Goal: Information Seeking & Learning: Find specific fact

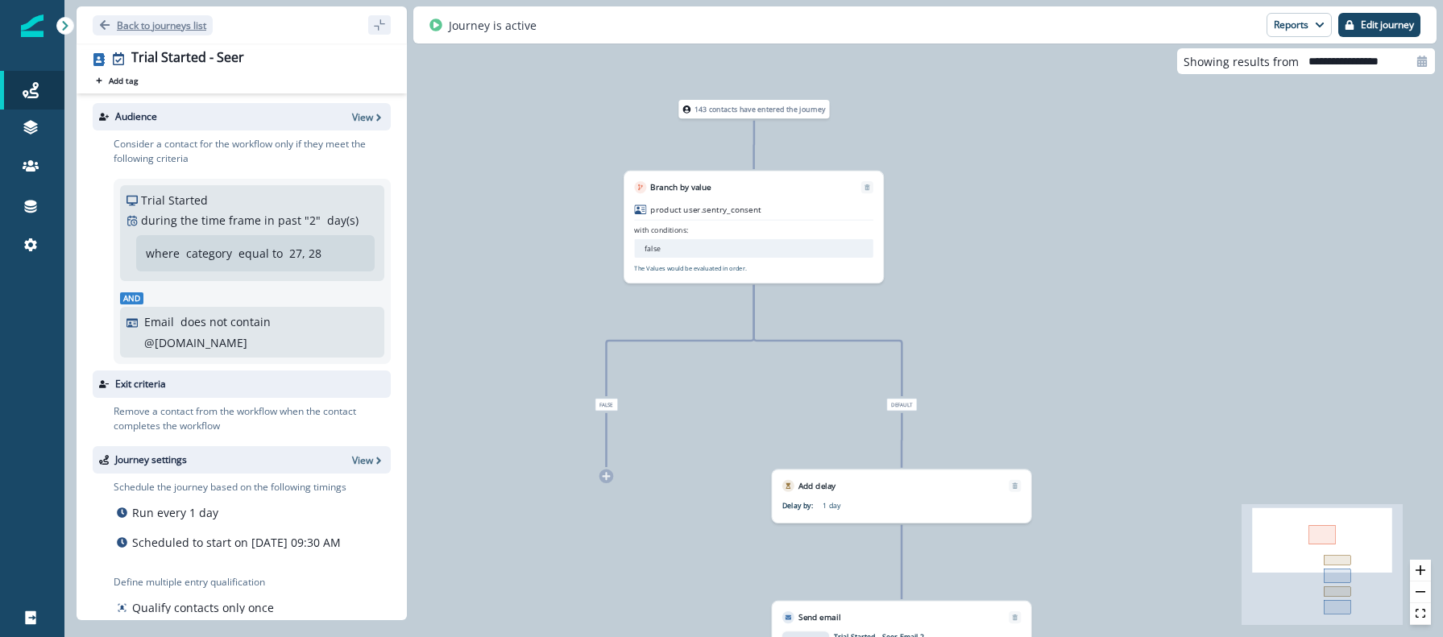
click at [107, 27] on icon "Go back" at bounding box center [104, 24] width 11 height 11
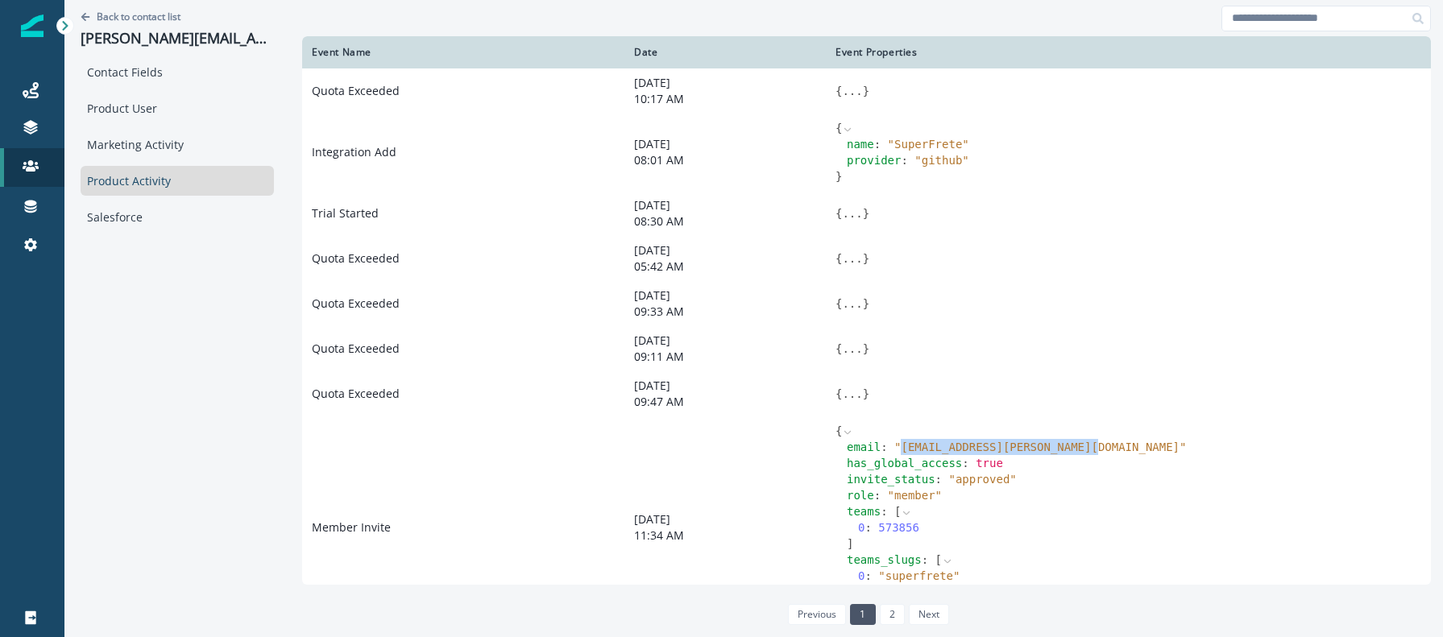
scroll to position [136, 0]
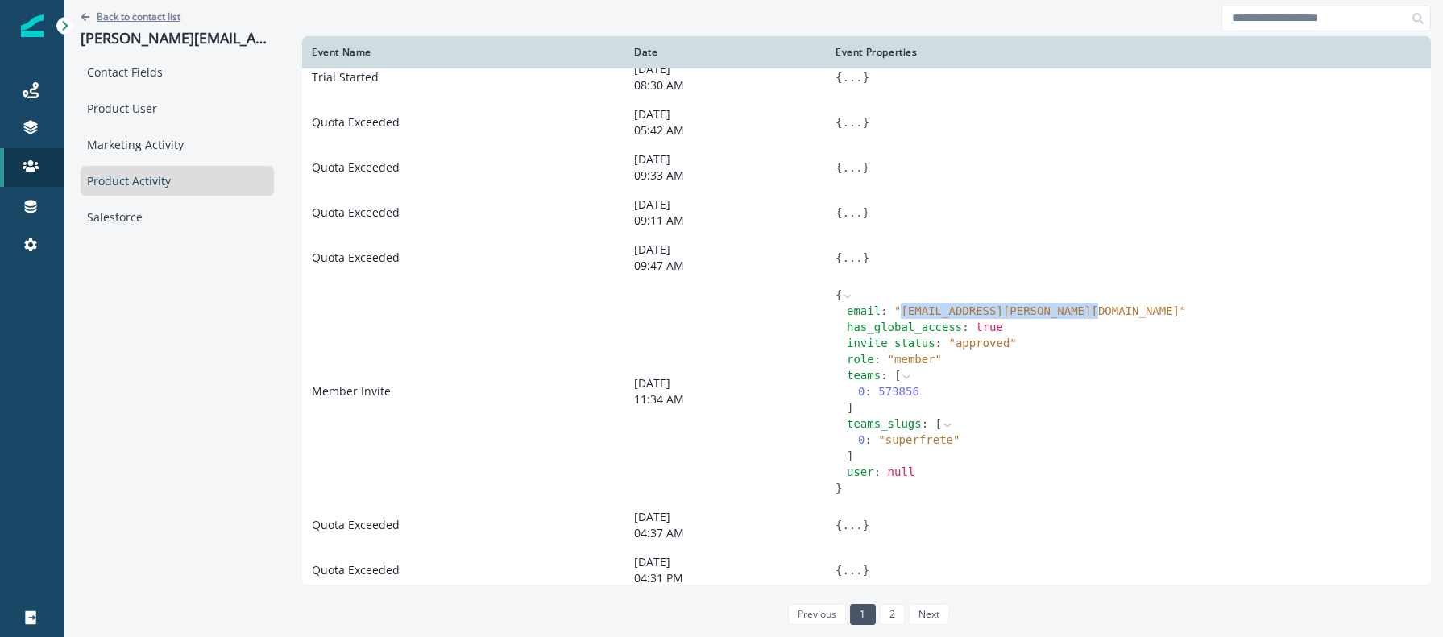
click at [159, 22] on p "Back to contact list" at bounding box center [139, 17] width 84 height 14
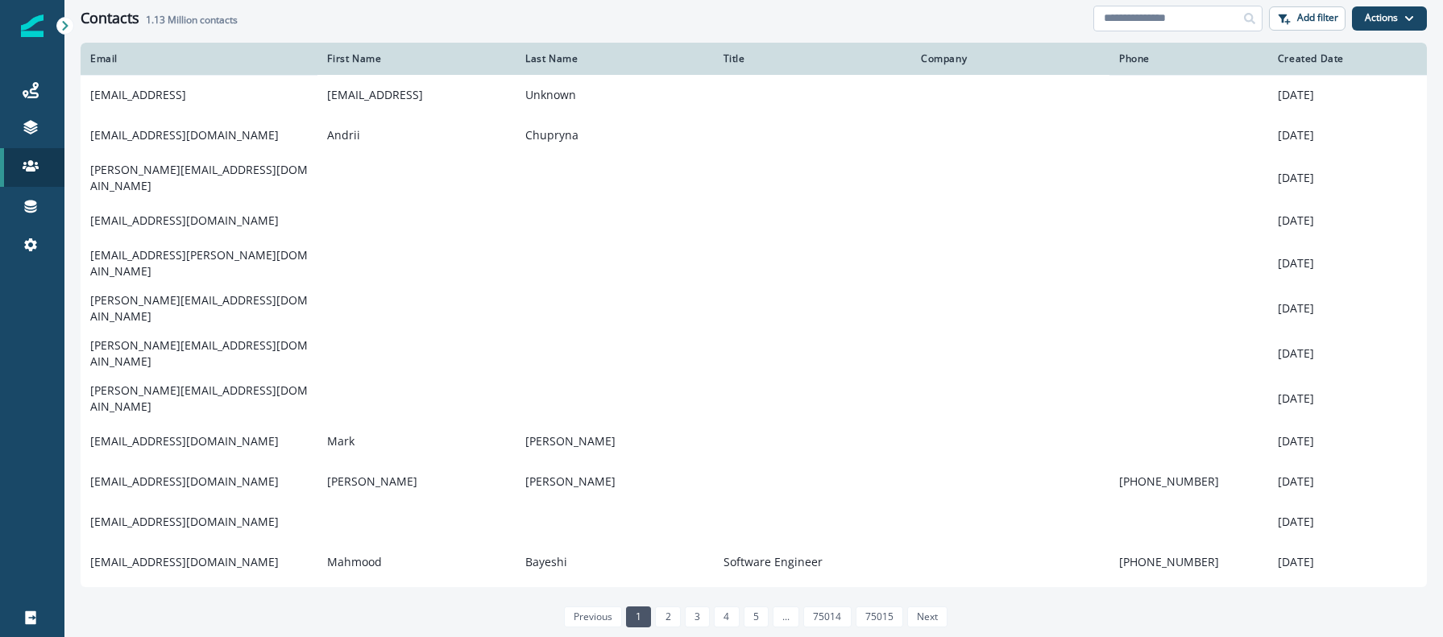
click at [1166, 22] on input at bounding box center [1178, 19] width 169 height 26
paste input "**********"
type input "**********"
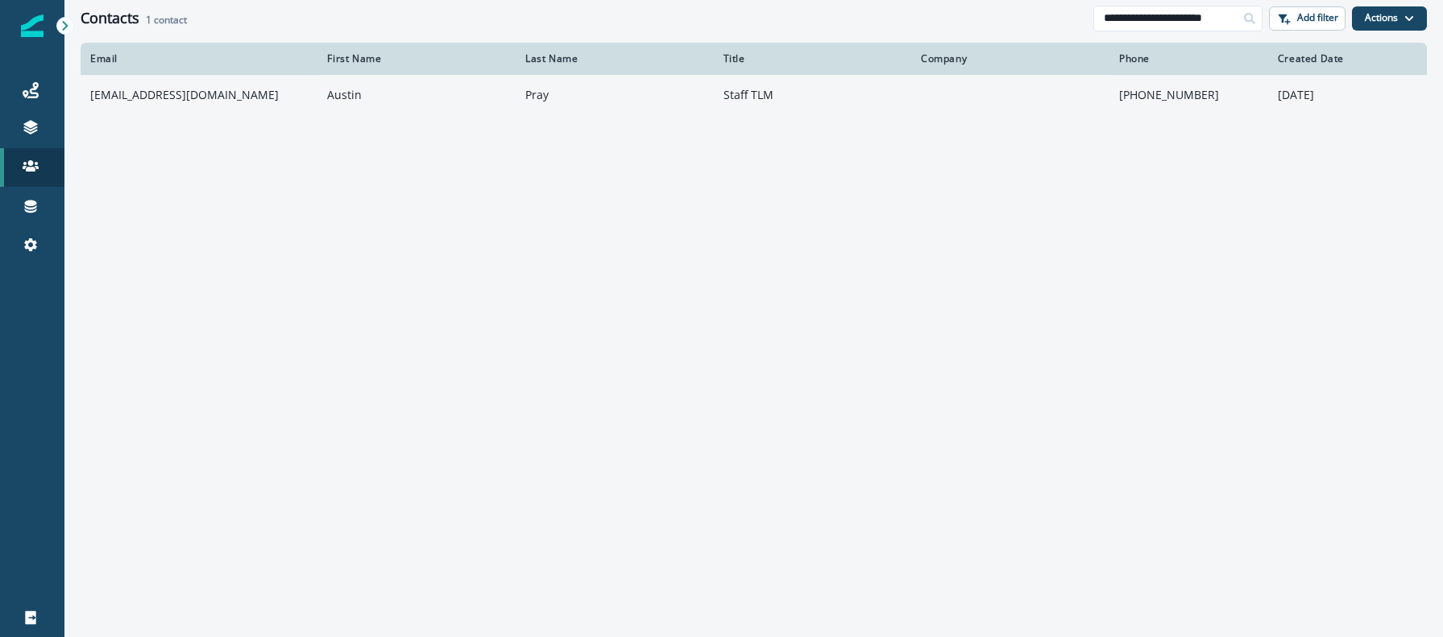
click at [201, 92] on td "austin.pray@mixpanel.com" at bounding box center [199, 95] width 237 height 40
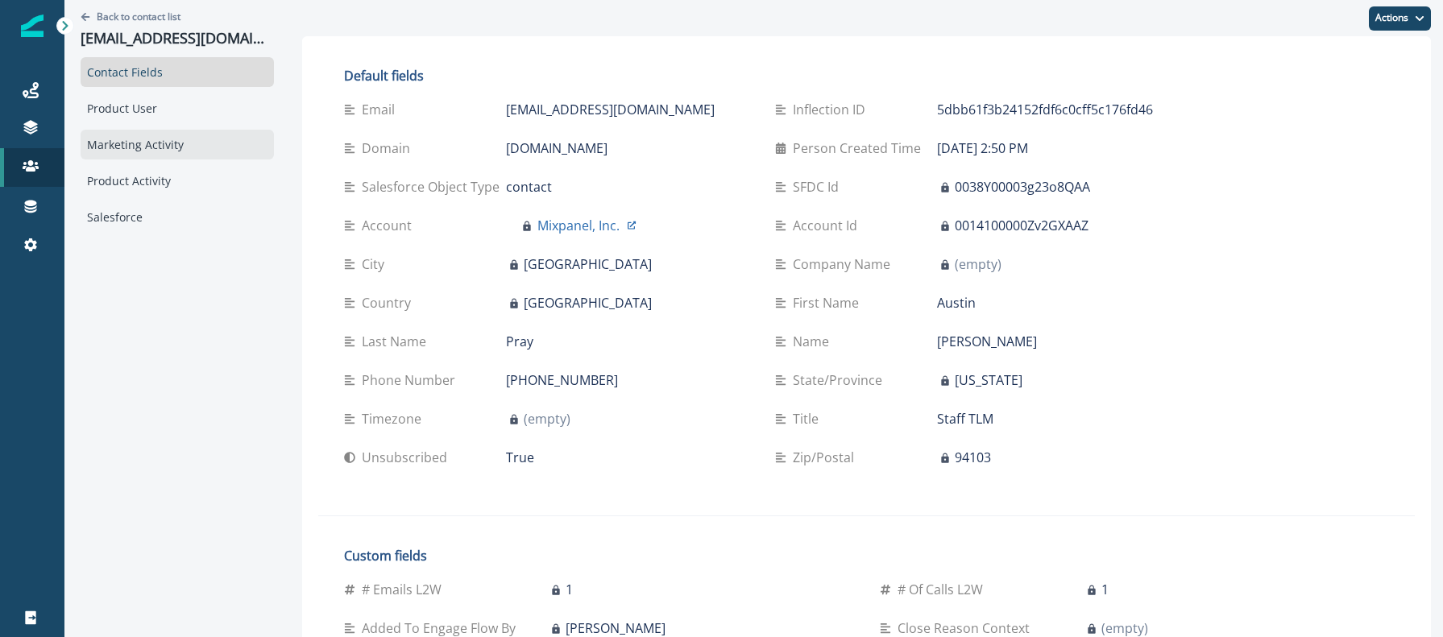
click at [134, 156] on div "Marketing Activity" at bounding box center [177, 145] width 193 height 30
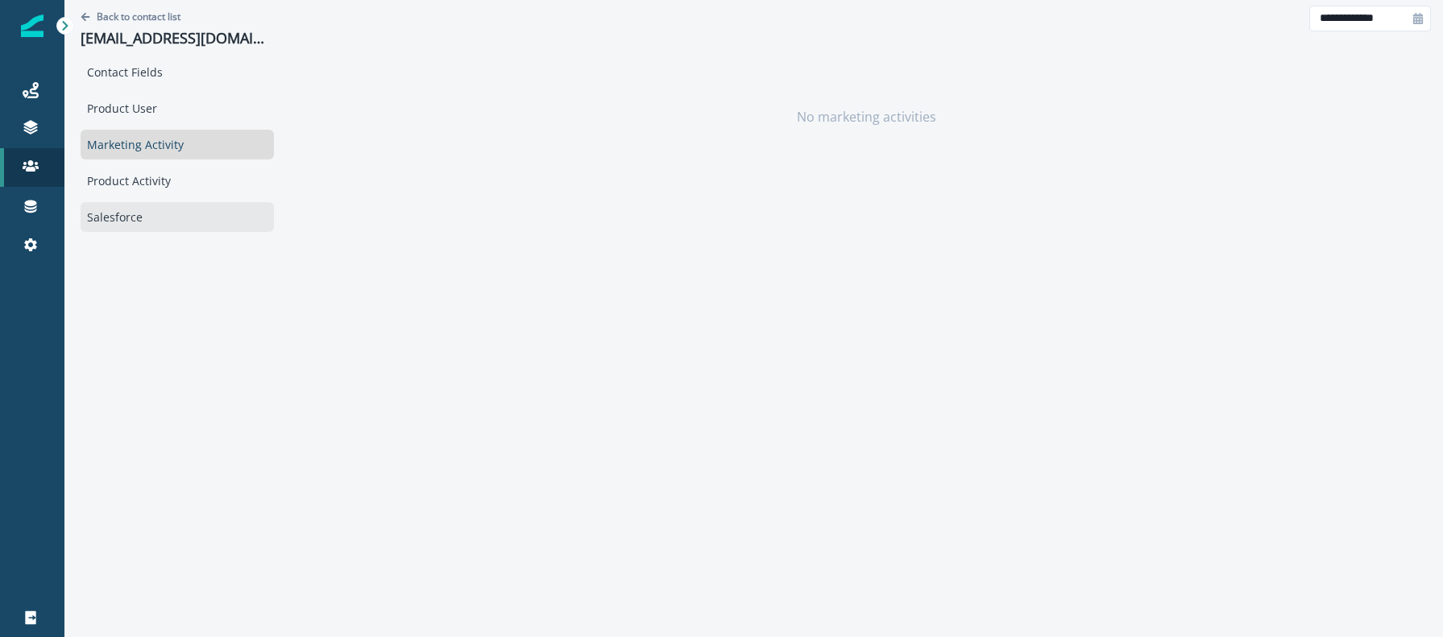
click at [135, 213] on div "Salesforce" at bounding box center [177, 217] width 193 height 30
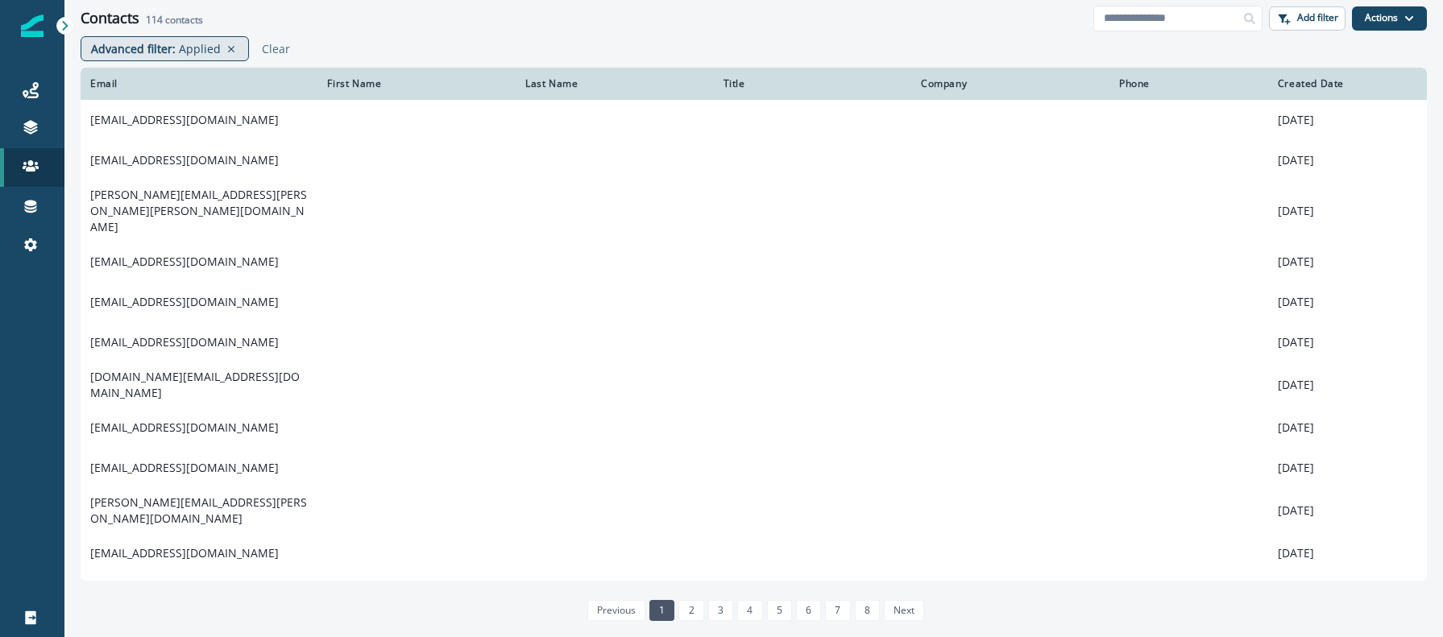
click at [192, 47] on p "Applied" at bounding box center [200, 48] width 42 height 17
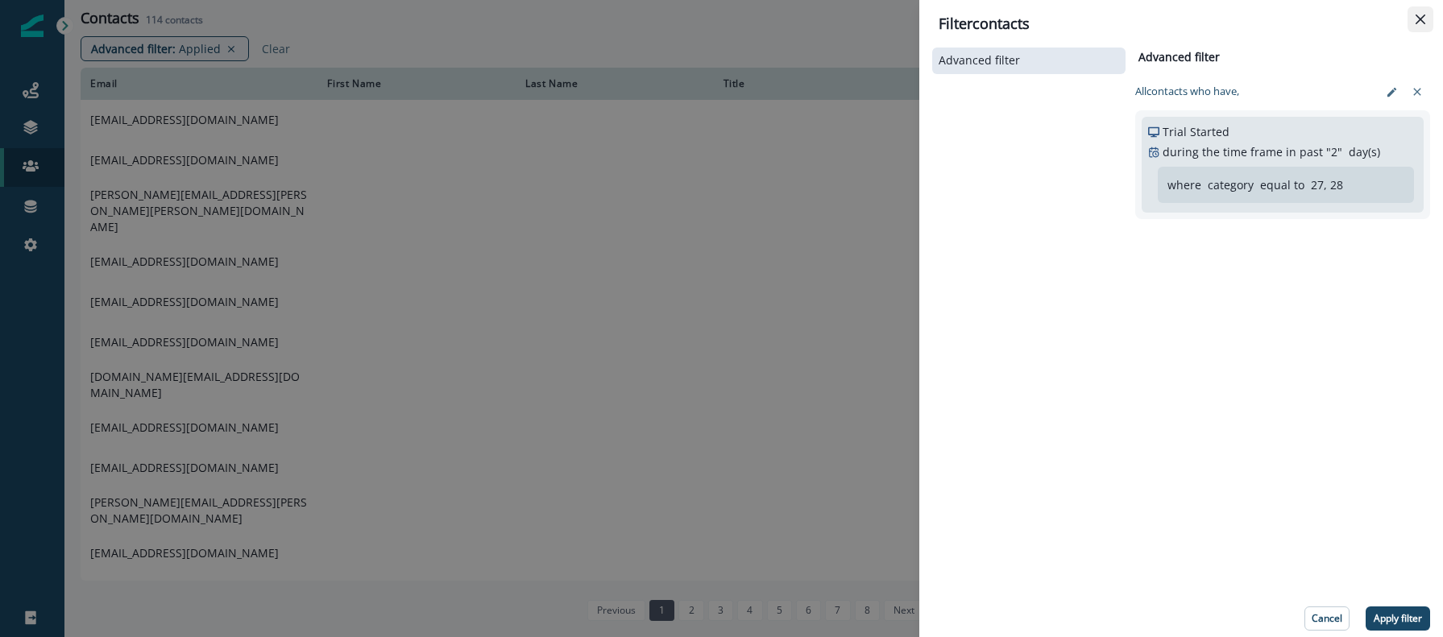
click at [1421, 20] on icon "Close" at bounding box center [1421, 20] width 10 height 10
click at [1421, 20] on button "Actions" at bounding box center [1389, 18] width 75 height 24
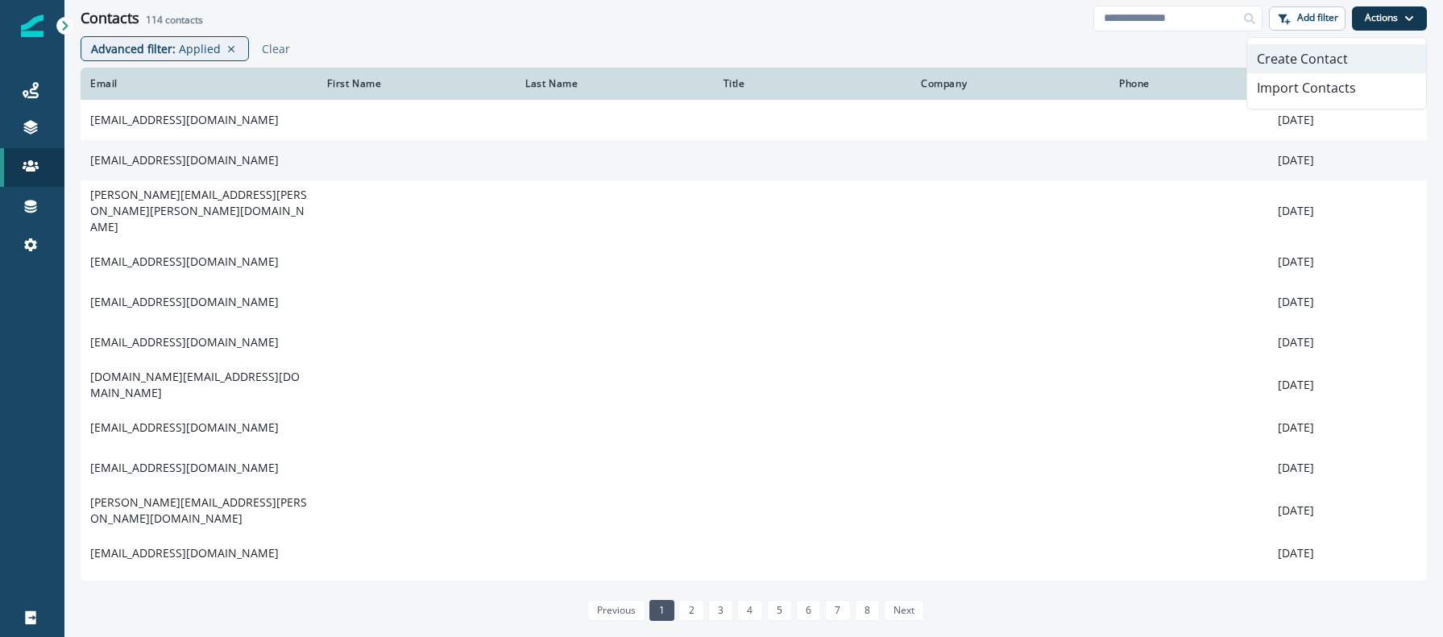
scroll to position [6, 0]
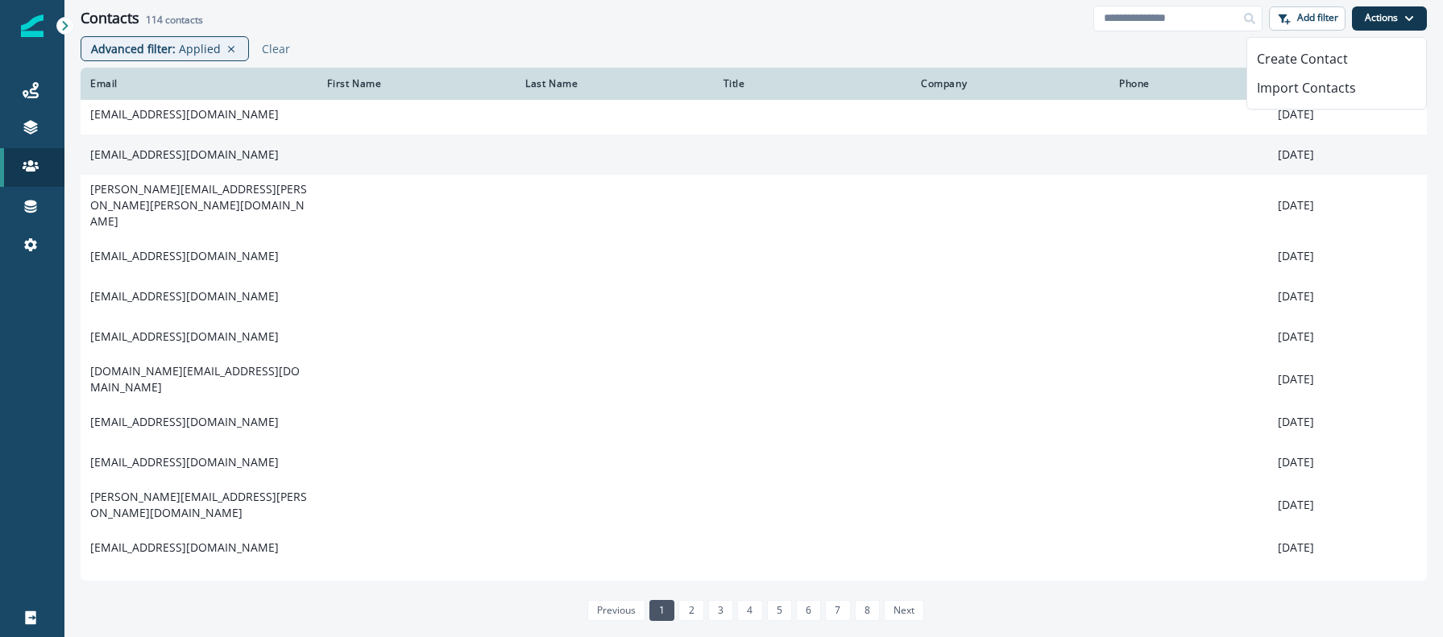
click at [160, 161] on td "[EMAIL_ADDRESS][DOMAIN_NAME]" at bounding box center [199, 155] width 237 height 40
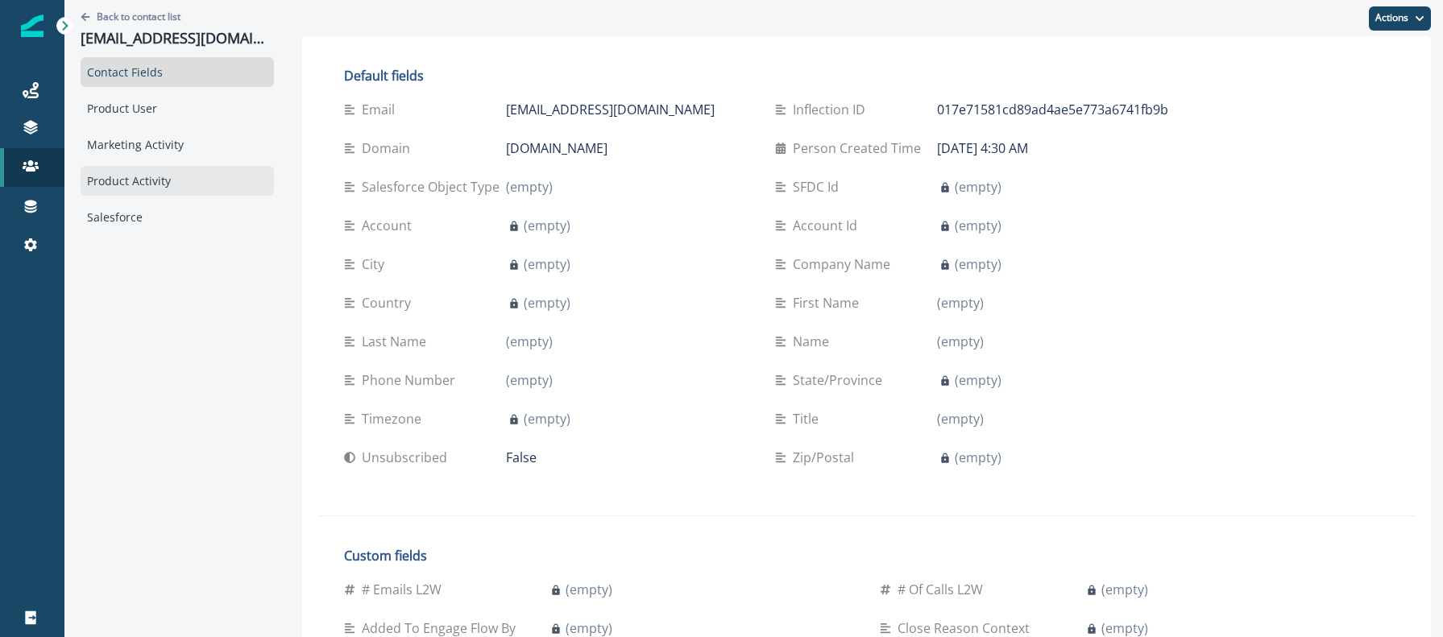
click at [135, 170] on div "Product Activity" at bounding box center [177, 181] width 193 height 30
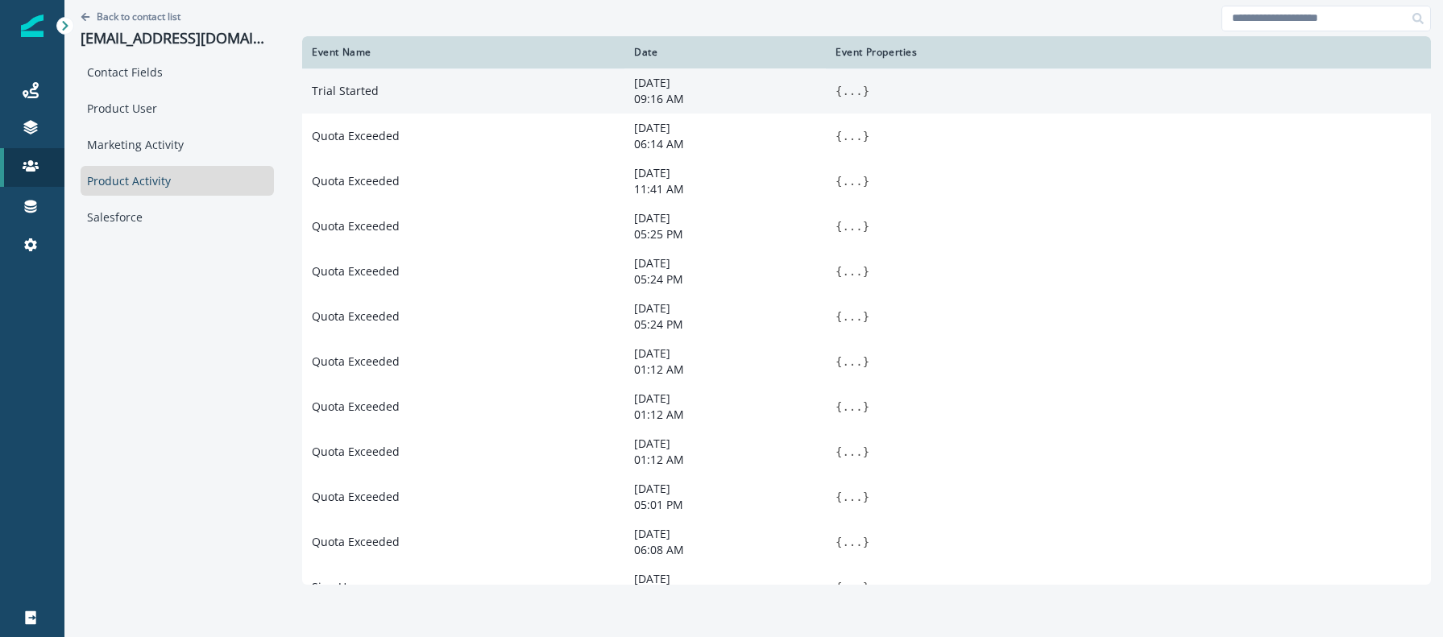
click at [848, 92] on button "..." at bounding box center [852, 91] width 20 height 16
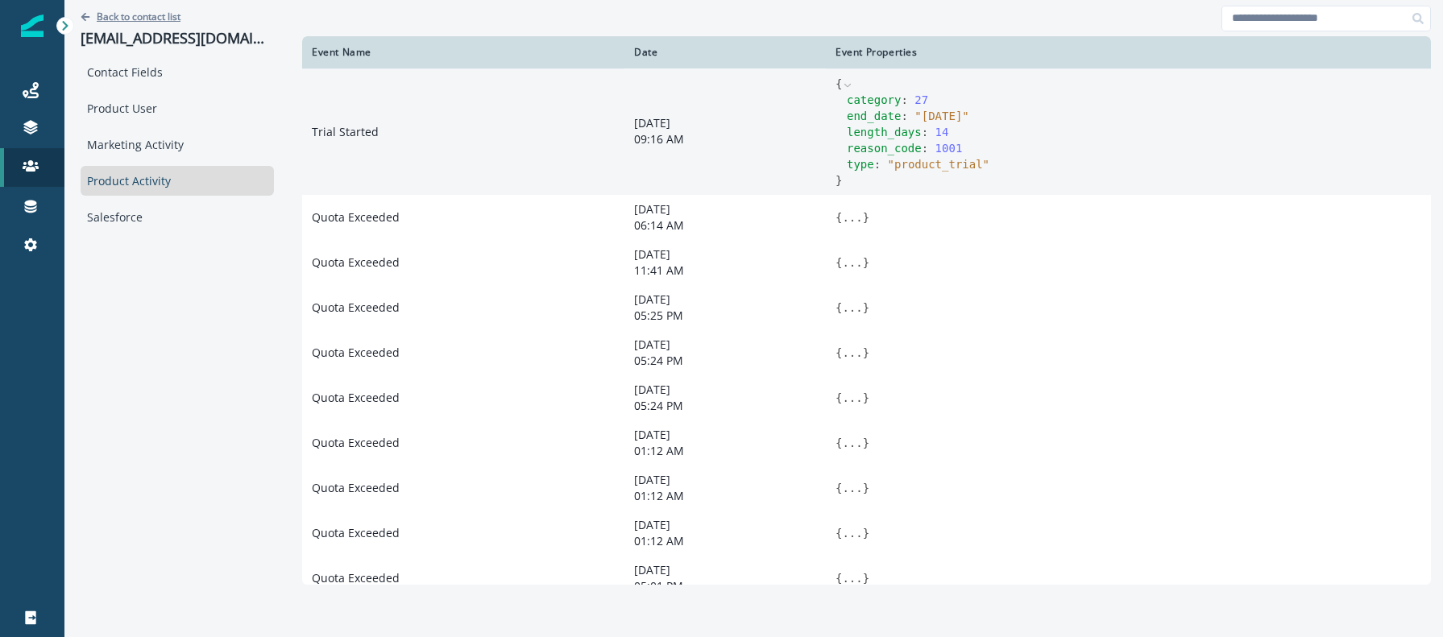
click at [165, 19] on p "Back to contact list" at bounding box center [139, 17] width 84 height 14
